Goal: Information Seeking & Learning: Learn about a topic

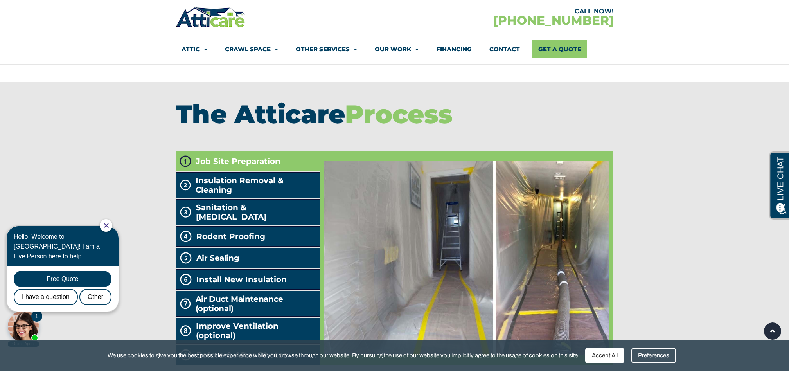
scroll to position [1340, 0]
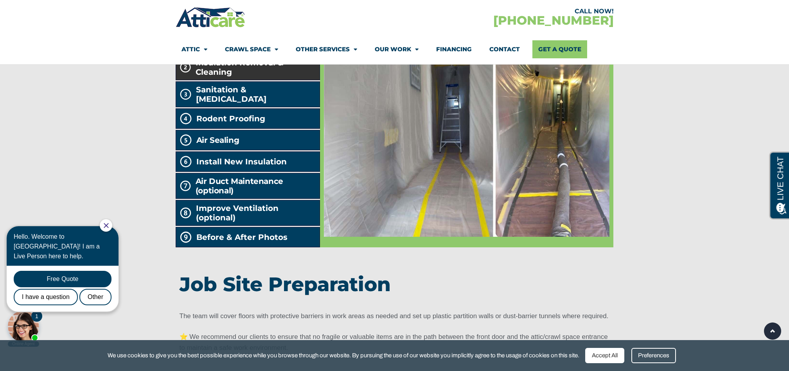
click at [226, 77] on span "Insulation Removal & Cleaning" at bounding box center [255, 67] width 121 height 19
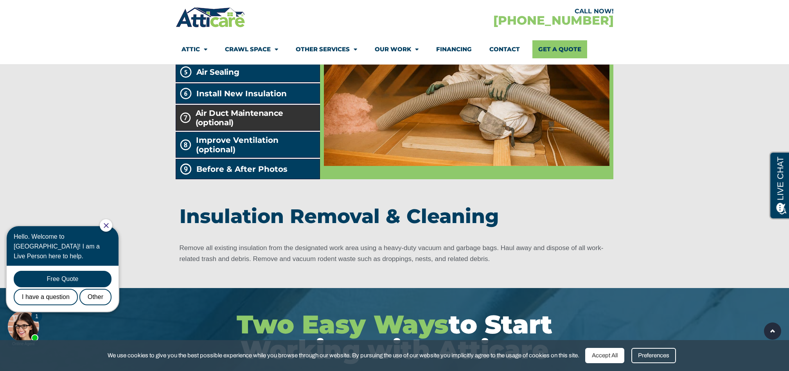
scroll to position [1423, 0]
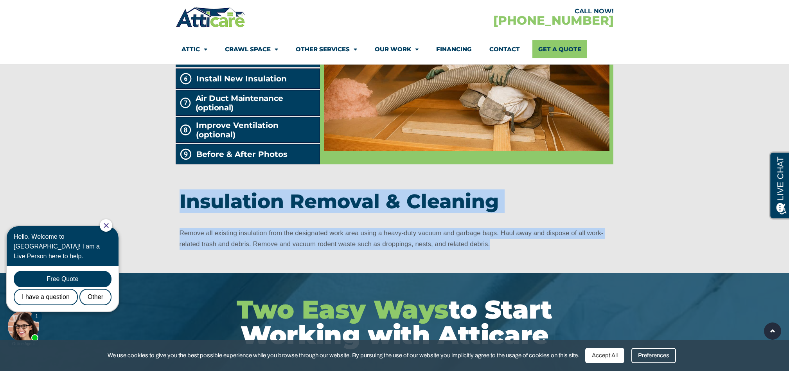
drag, startPoint x: 181, startPoint y: 213, endPoint x: 509, endPoint y: 261, distance: 331.0
click at [509, 253] on div "Insulation Removal & Cleaning Remove all existing insulation from the designate…" at bounding box center [394, 221] width 430 height 66
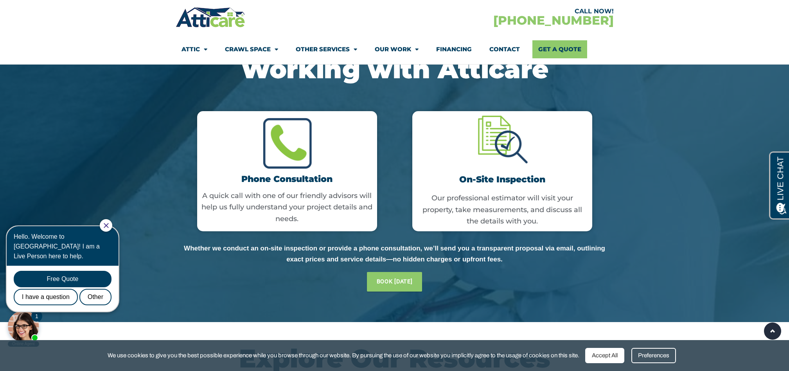
scroll to position [1675, 0]
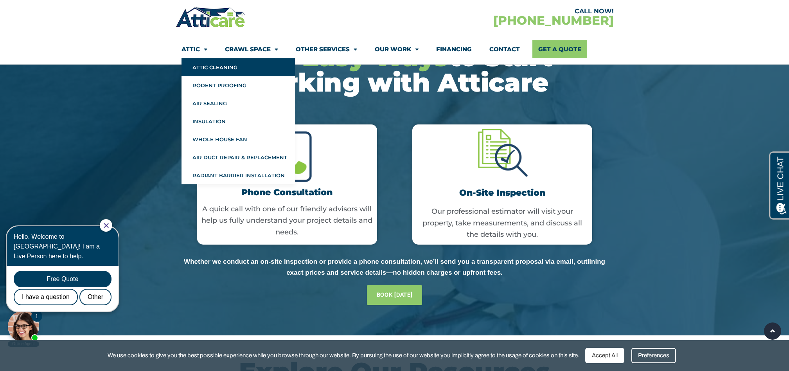
click at [218, 70] on link "Attic Cleaning" at bounding box center [237, 67] width 113 height 18
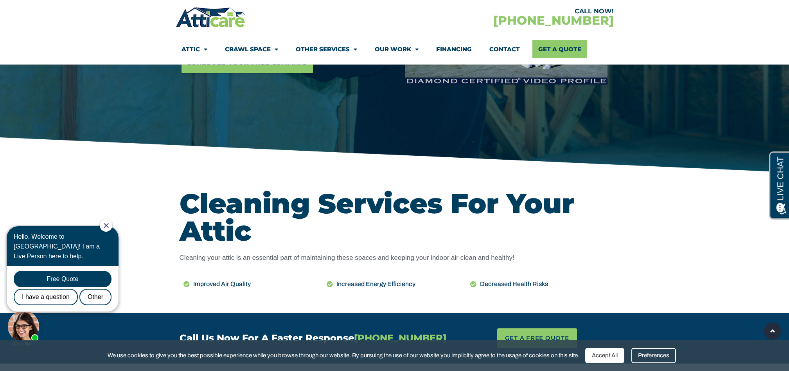
scroll to position [213, 0]
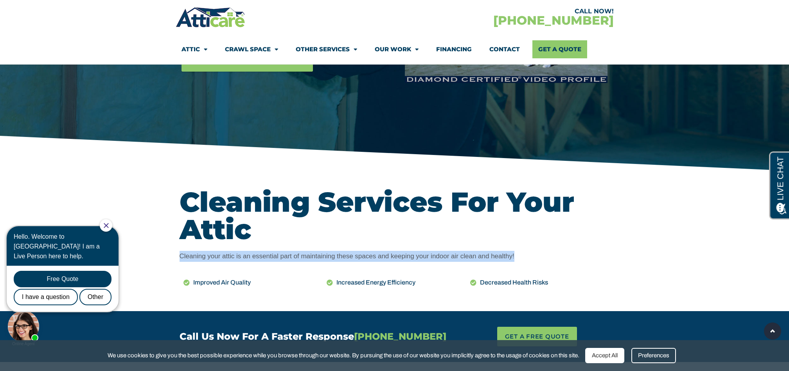
drag, startPoint x: 180, startPoint y: 255, endPoint x: 519, endPoint y: 260, distance: 339.0
click at [519, 259] on p "Cleaning your attic is an essential part of maintaining these spaces and keepin…" at bounding box center [394, 256] width 430 height 11
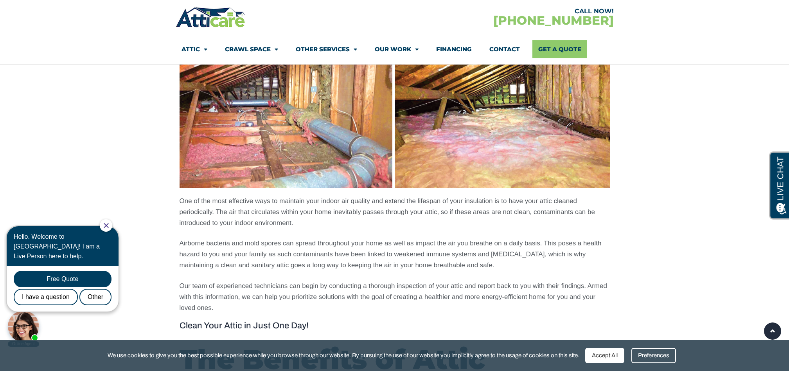
scroll to position [584, 0]
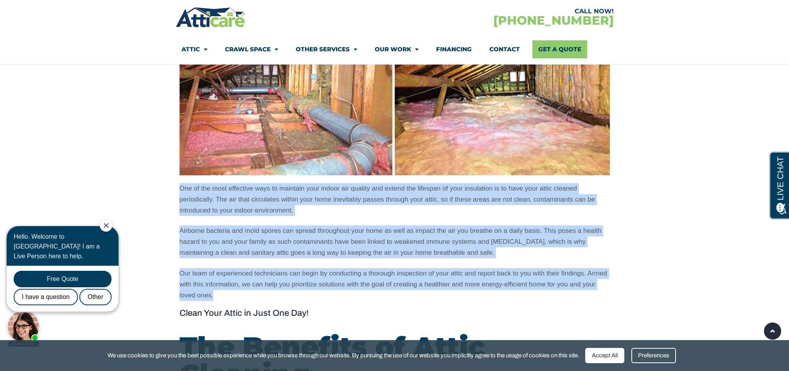
drag, startPoint x: 181, startPoint y: 188, endPoint x: 324, endPoint y: 293, distance: 177.4
click at [324, 293] on div "One of the most effective ways to maintain your indoor air quality and extend t…" at bounding box center [394, 242] width 430 height 118
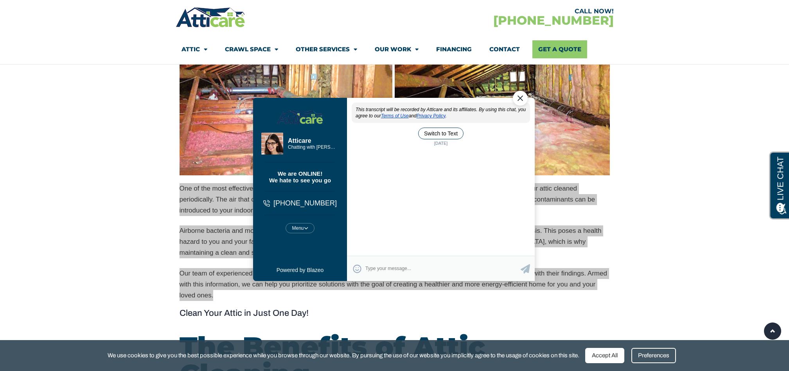
scroll to position [0, 0]
click at [519, 100] on div "Close Chat" at bounding box center [519, 98] width 15 height 15
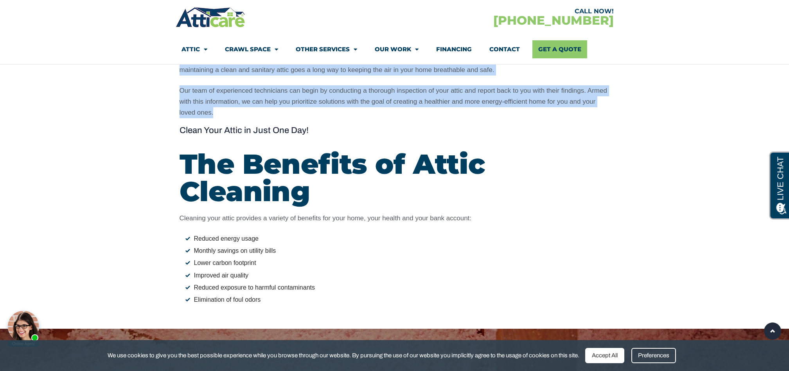
scroll to position [822, 0]
